Goal: Participate in discussion

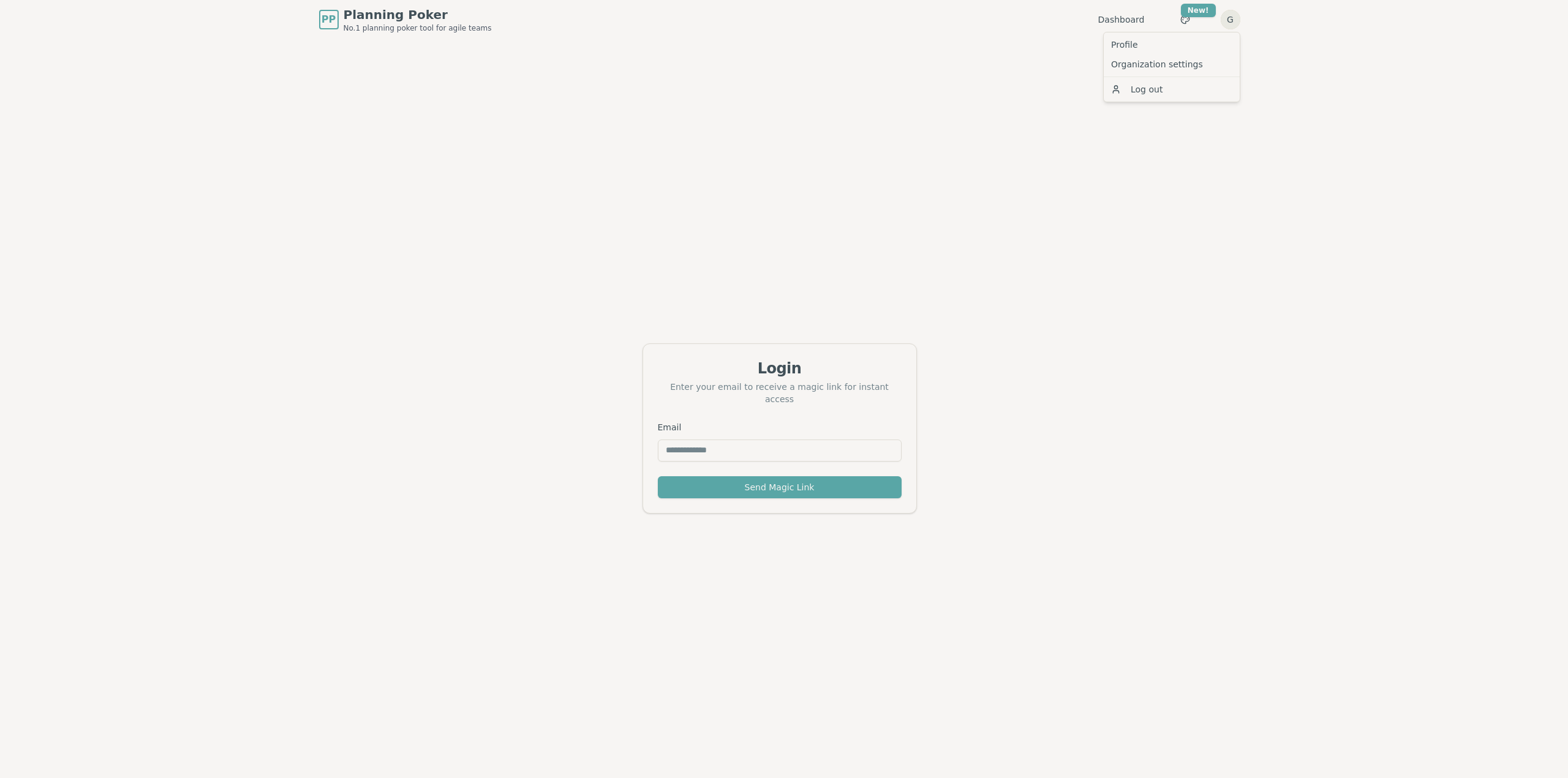
click at [1229, 19] on html "PP Planning Poker No.1 planning poker tool for agile teams Dashboard Toggle the…" at bounding box center [784, 408] width 1568 height 817
click at [1187, 18] on html "PP Planning Poker No.1 planning poker tool for agile teams Dashboard Toggle the…" at bounding box center [784, 408] width 1568 height 817
click at [1148, 19] on div "Dashboard Toggle theme New! G Menu" at bounding box center [1169, 19] width 142 height 22
click at [1138, 19] on link "Dashboard" at bounding box center [1122, 19] width 47 height 12
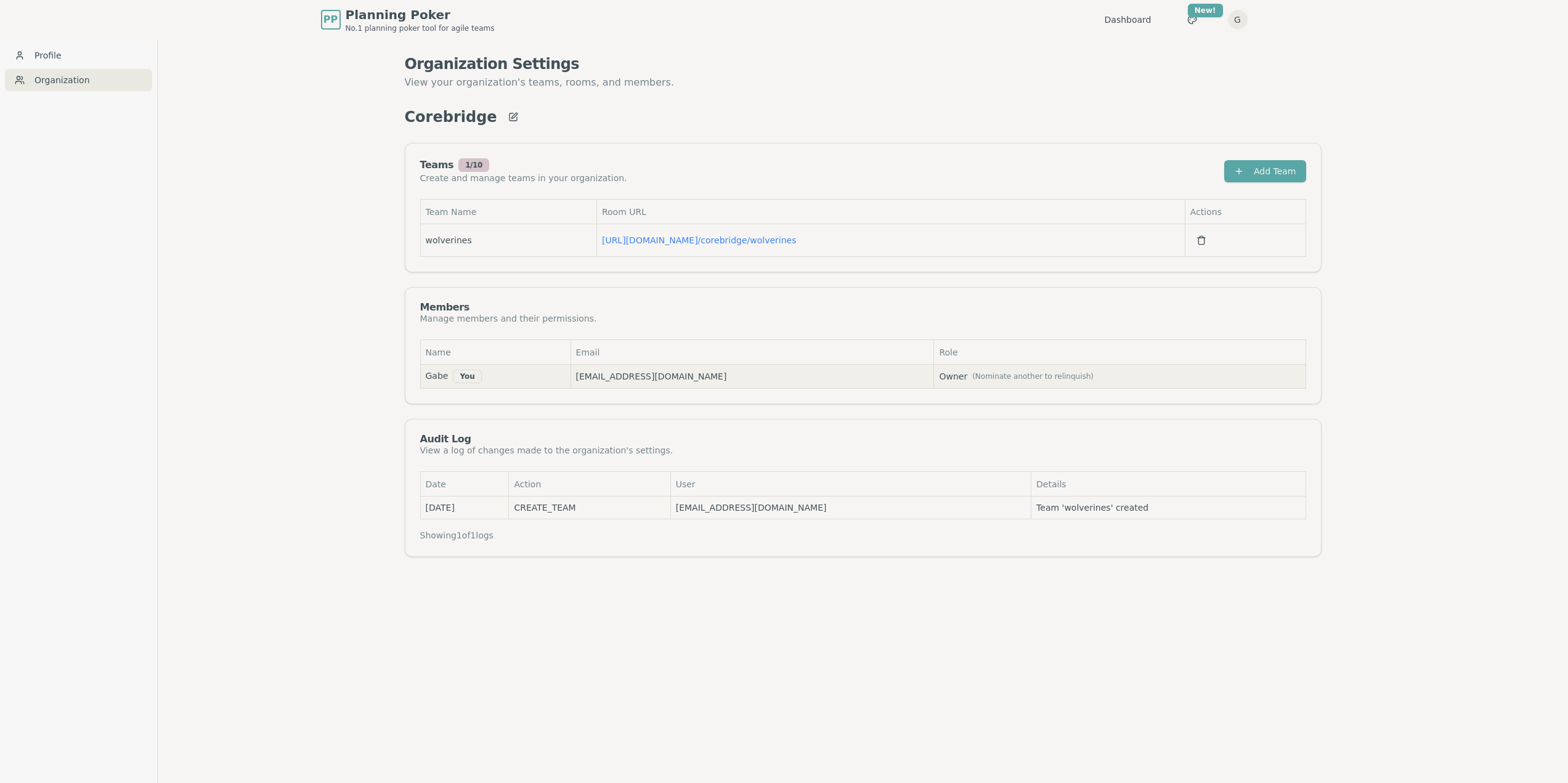
click at [493, 369] on td "Gabe You" at bounding box center [495, 376] width 150 height 24
click at [491, 316] on div "Manage members and their permissions." at bounding box center [509, 318] width 176 height 12
drag, startPoint x: 464, startPoint y: 374, endPoint x: 565, endPoint y: 368, distance: 101.2
click at [465, 373] on div "You" at bounding box center [467, 376] width 28 height 14
click at [661, 238] on link "[URL][DOMAIN_NAME] / corebridge/wolverines" at bounding box center [699, 240] width 195 height 10
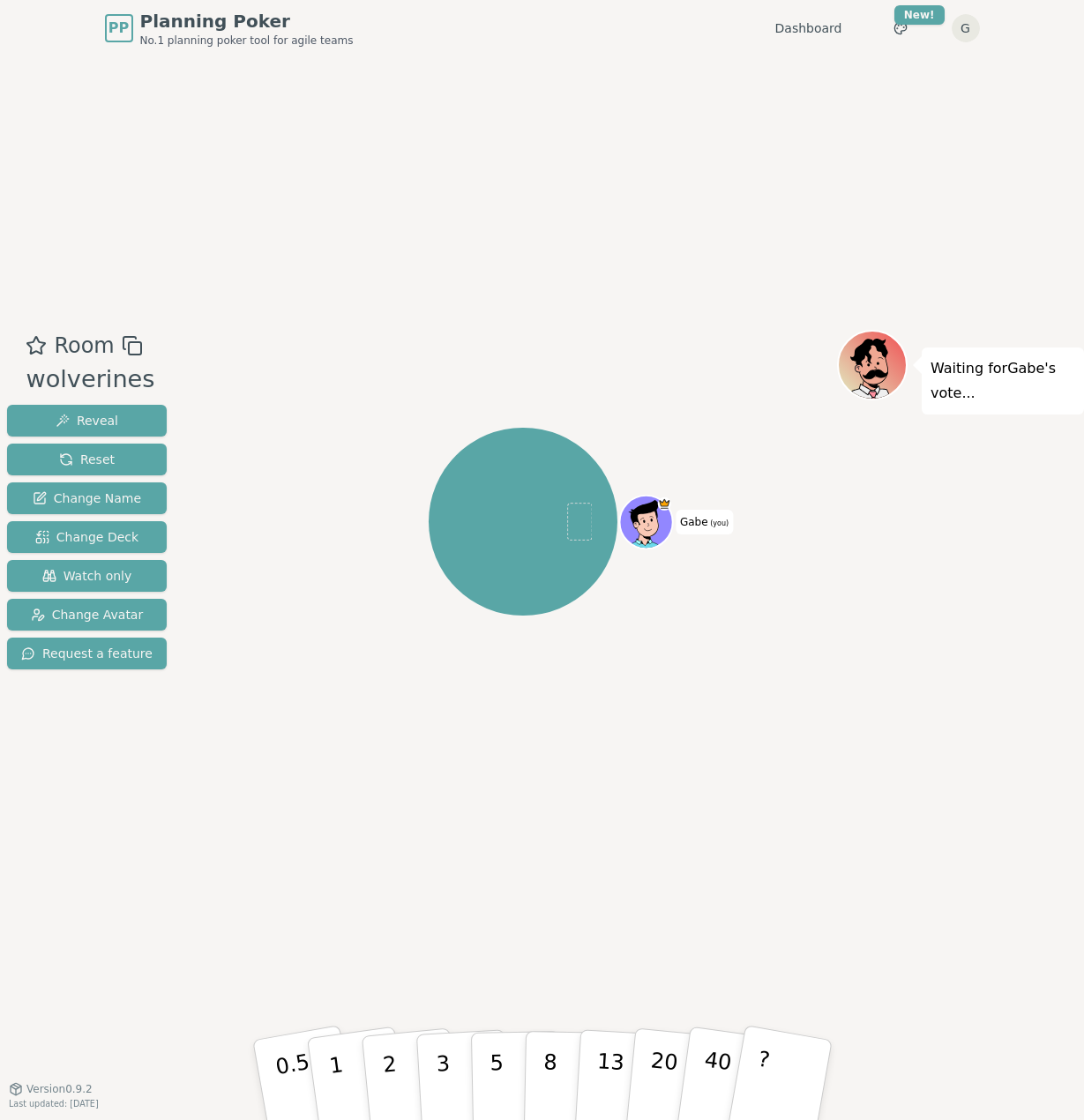
click at [470, 276] on div "Room wolverines Reveal Reset Change Name Change Deck Watch only Change Avatar R…" at bounding box center [542, 572] width 1084 height 1032
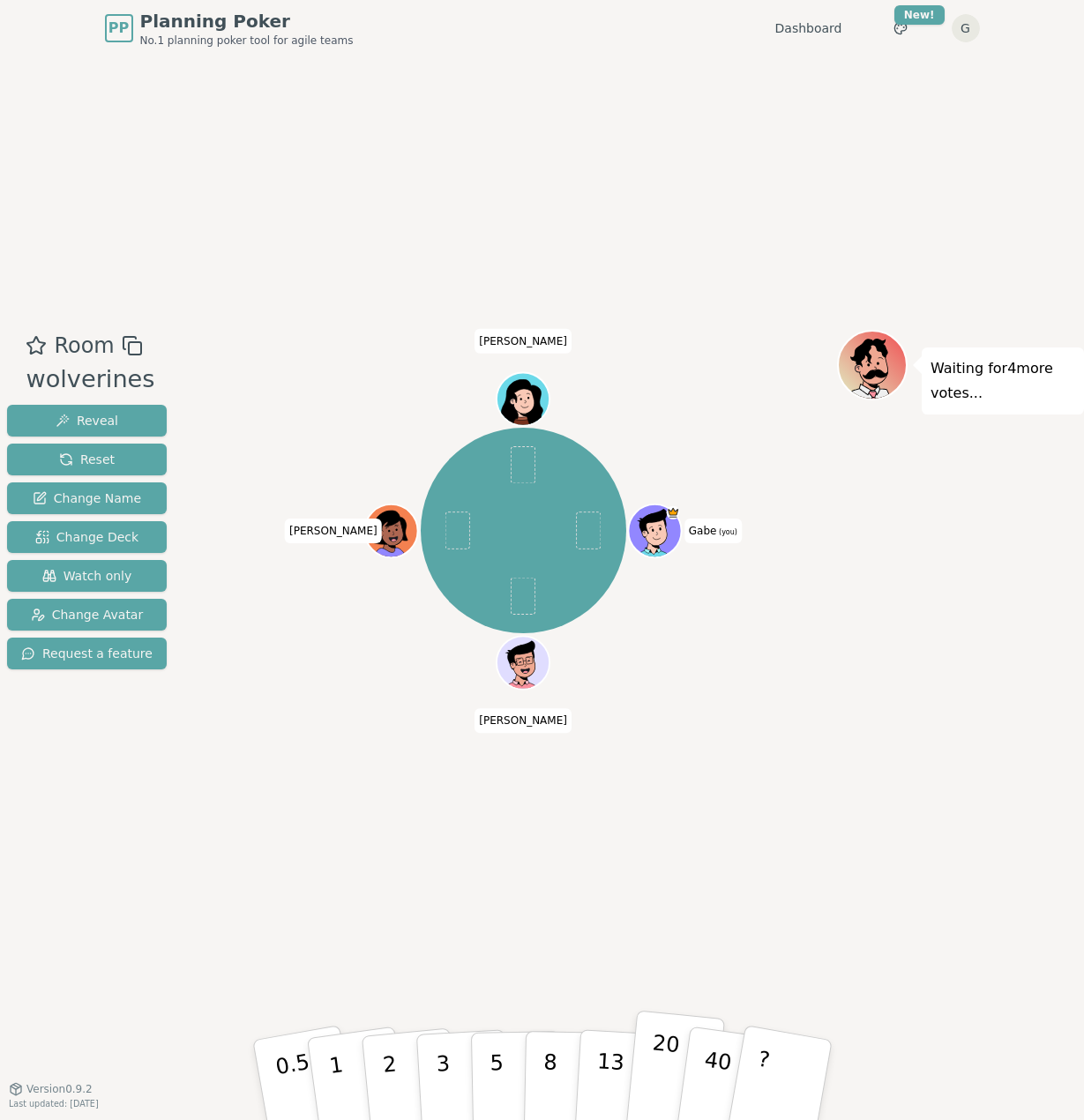
click at [660, 1075] on p "20" at bounding box center [662, 1079] width 37 height 97
